Goal: Transaction & Acquisition: Purchase product/service

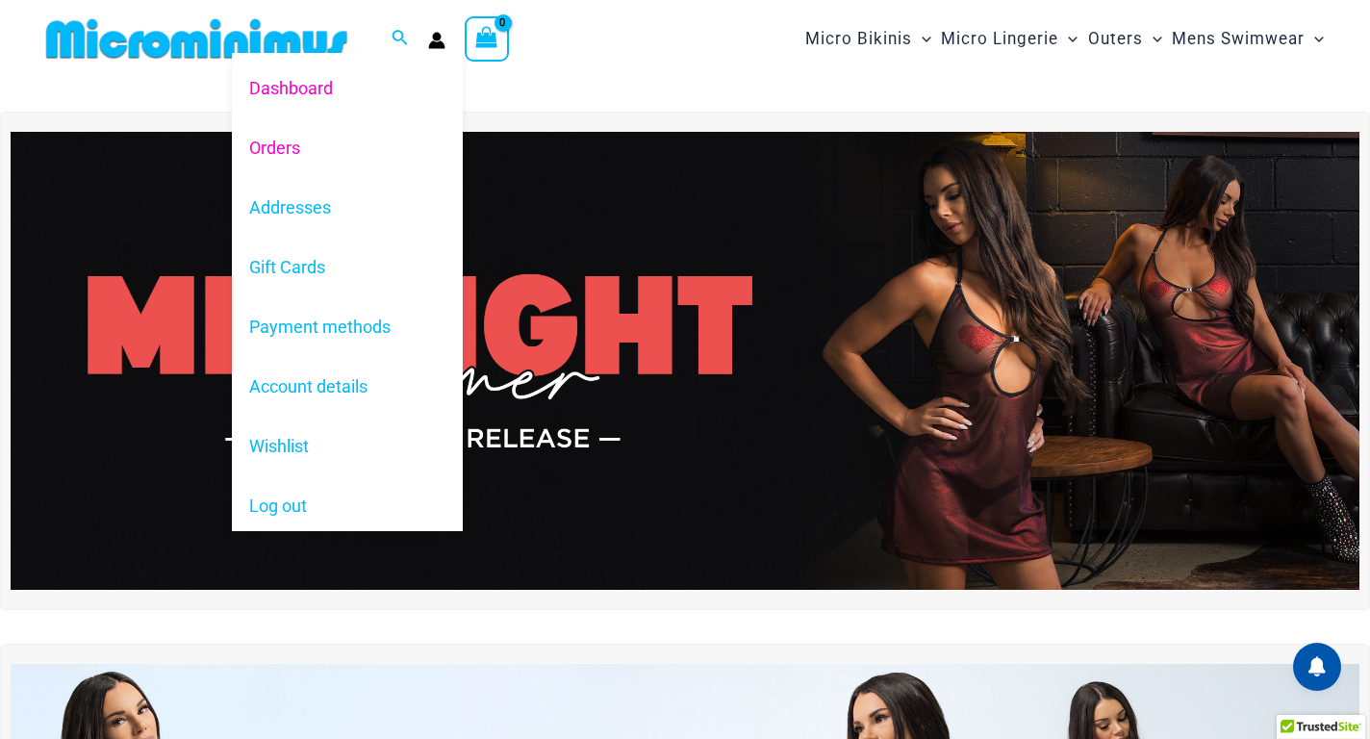
click at [275, 156] on link "Orders" at bounding box center [347, 147] width 231 height 60
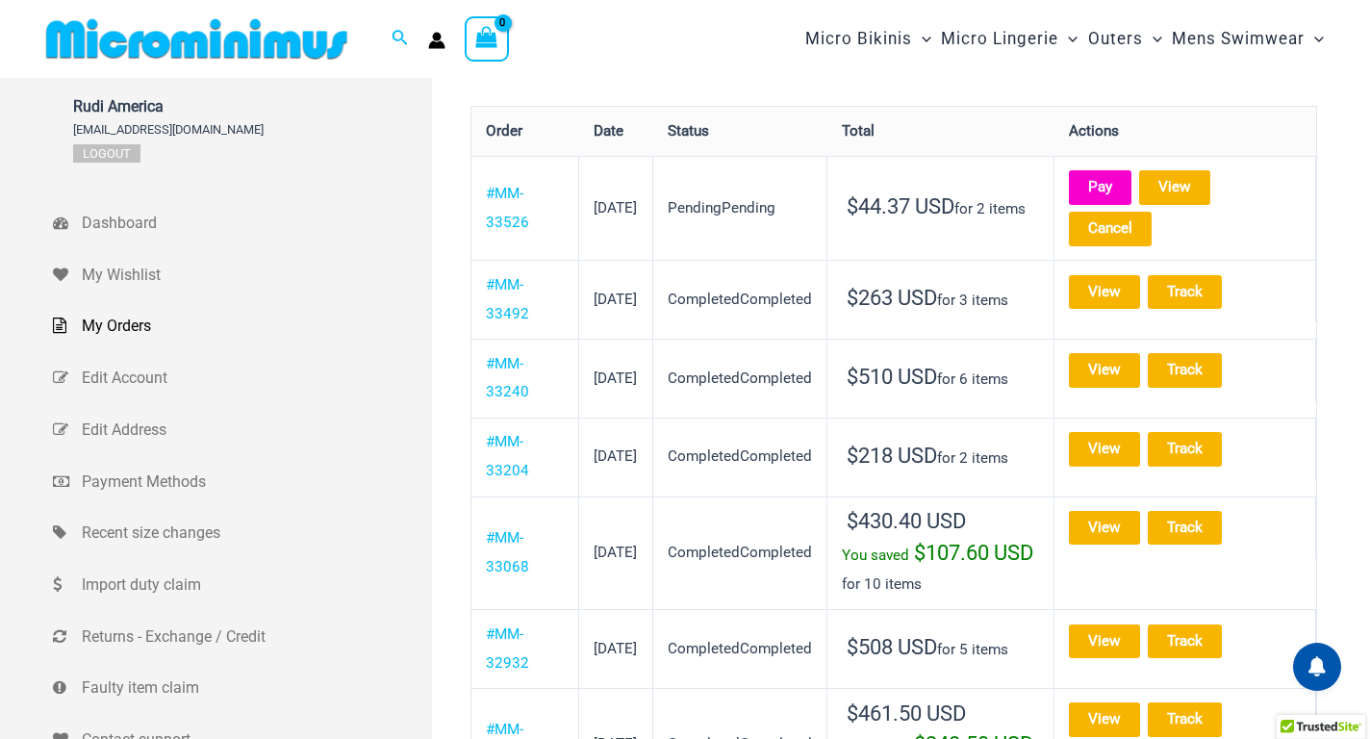
click at [1132, 185] on link "Pay" at bounding box center [1100, 187] width 63 height 34
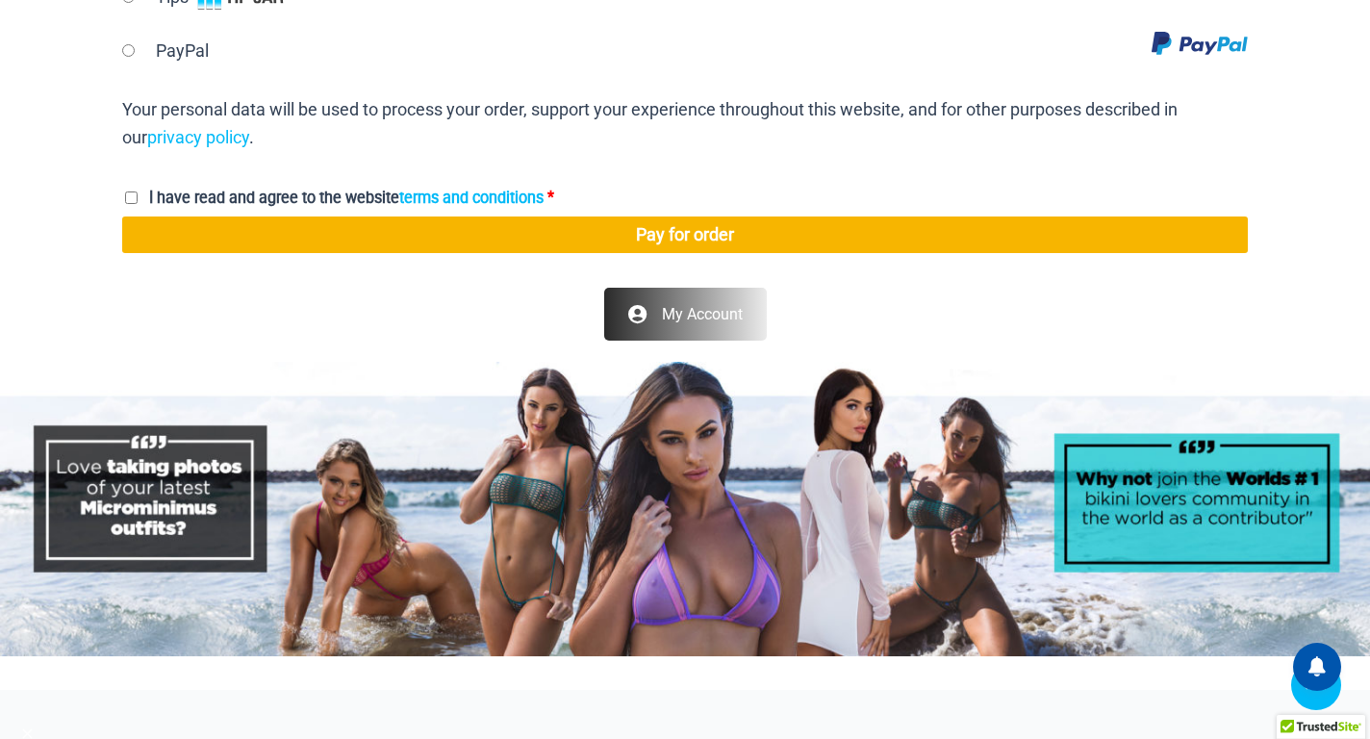
scroll to position [1256, 0]
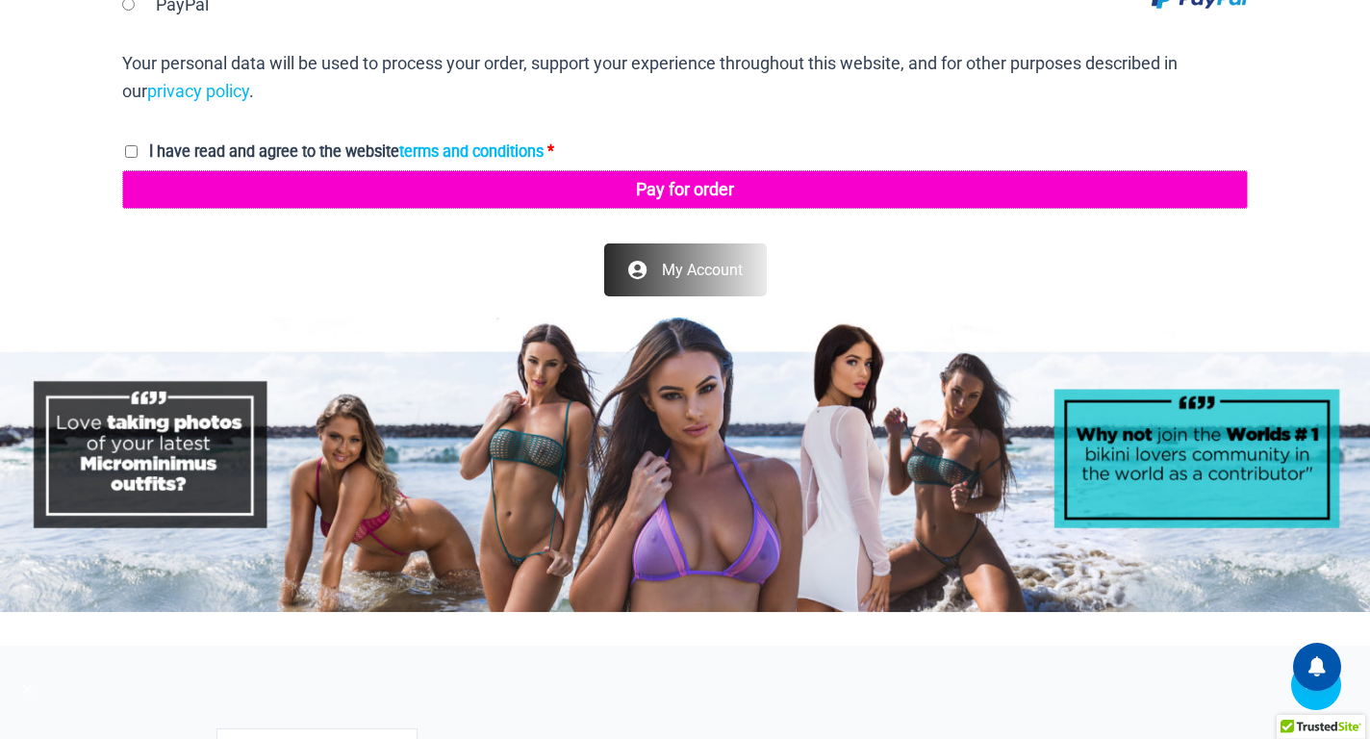
click at [682, 178] on button "Pay for order" at bounding box center [685, 189] width 1126 height 38
